Goal: Navigation & Orientation: Find specific page/section

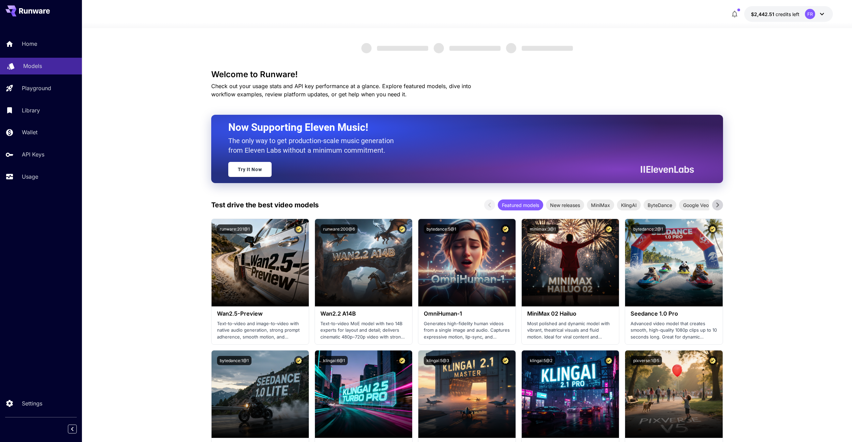
click at [37, 73] on link "Models" at bounding box center [41, 66] width 82 height 17
